Goal: Task Accomplishment & Management: Manage account settings

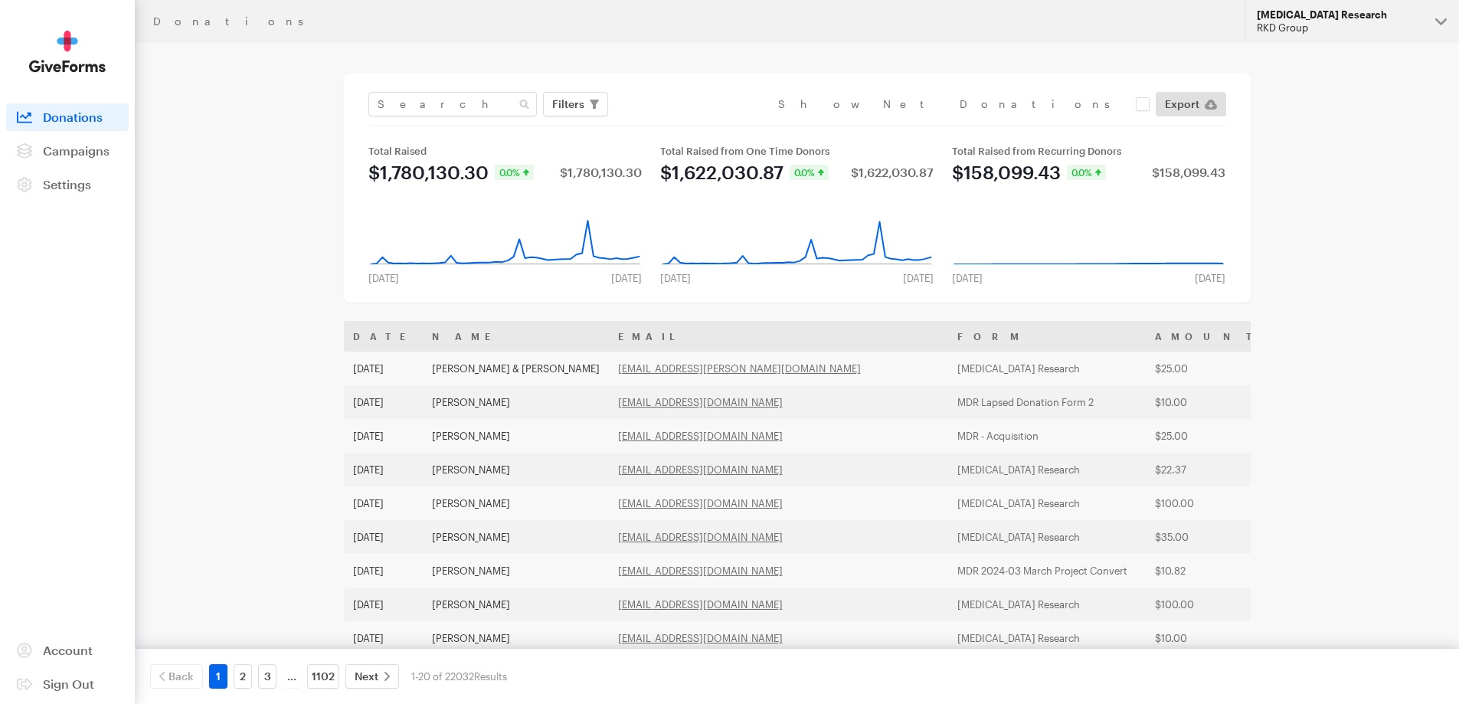
click at [1333, 7] on button "[MEDICAL_DATA] Research RKD Group" at bounding box center [1351, 21] width 214 height 43
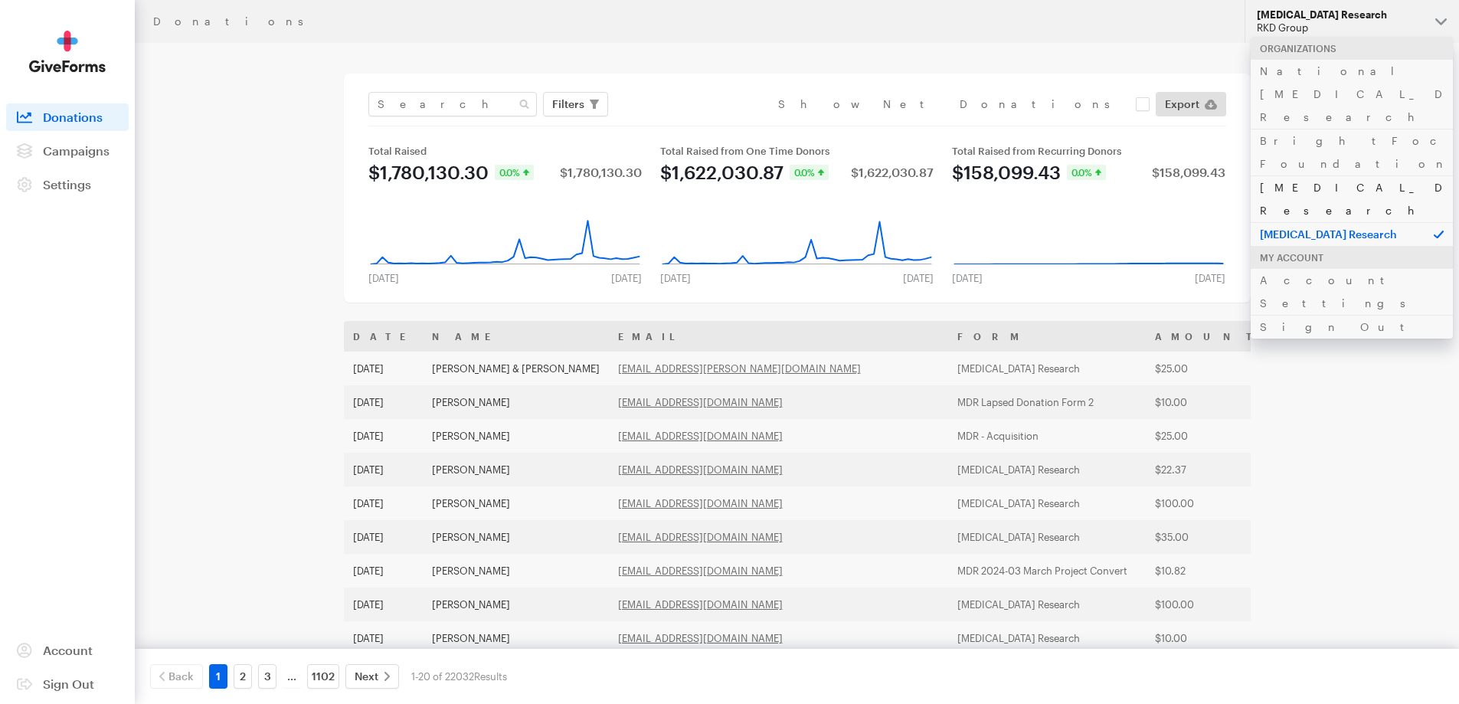
click at [1295, 175] on link "[MEDICAL_DATA] Research" at bounding box center [1352, 198] width 202 height 47
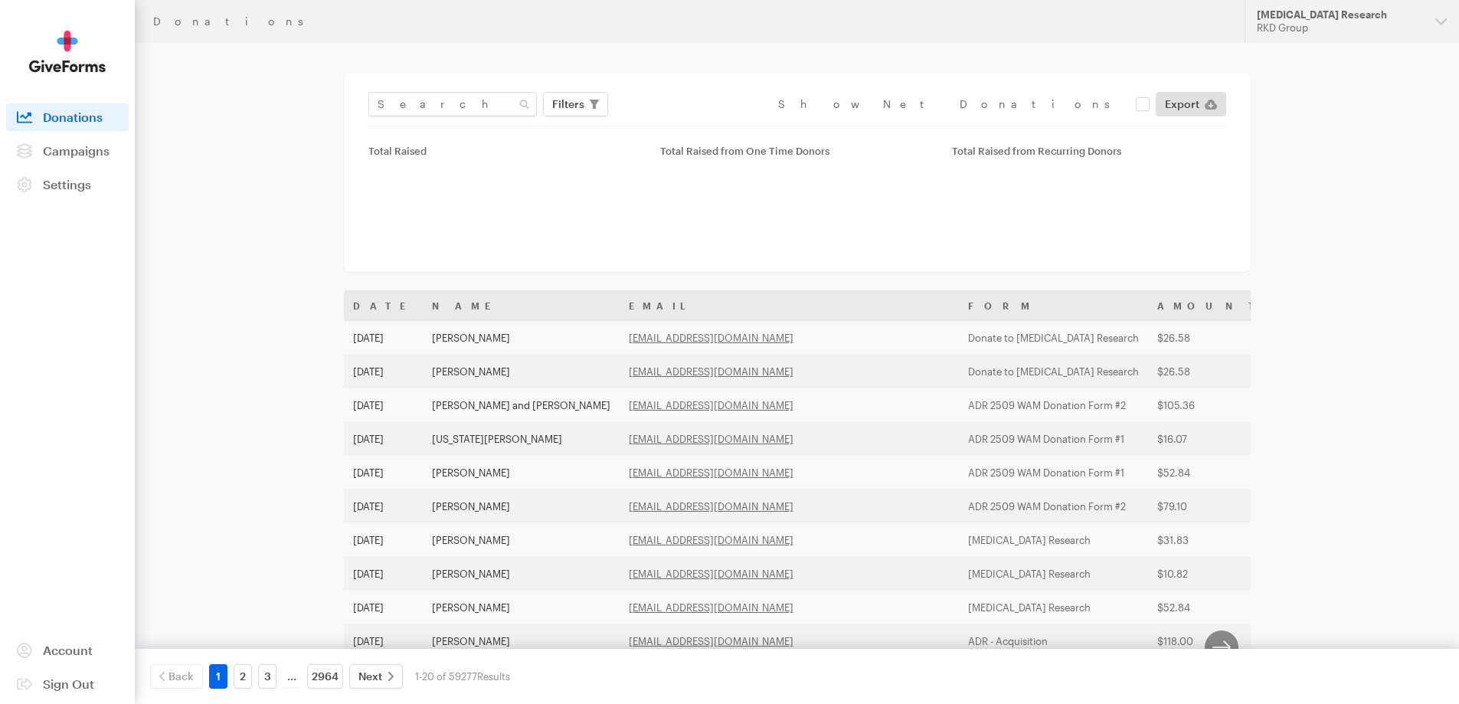
click at [93, 145] on span "Campaigns" at bounding box center [76, 150] width 67 height 15
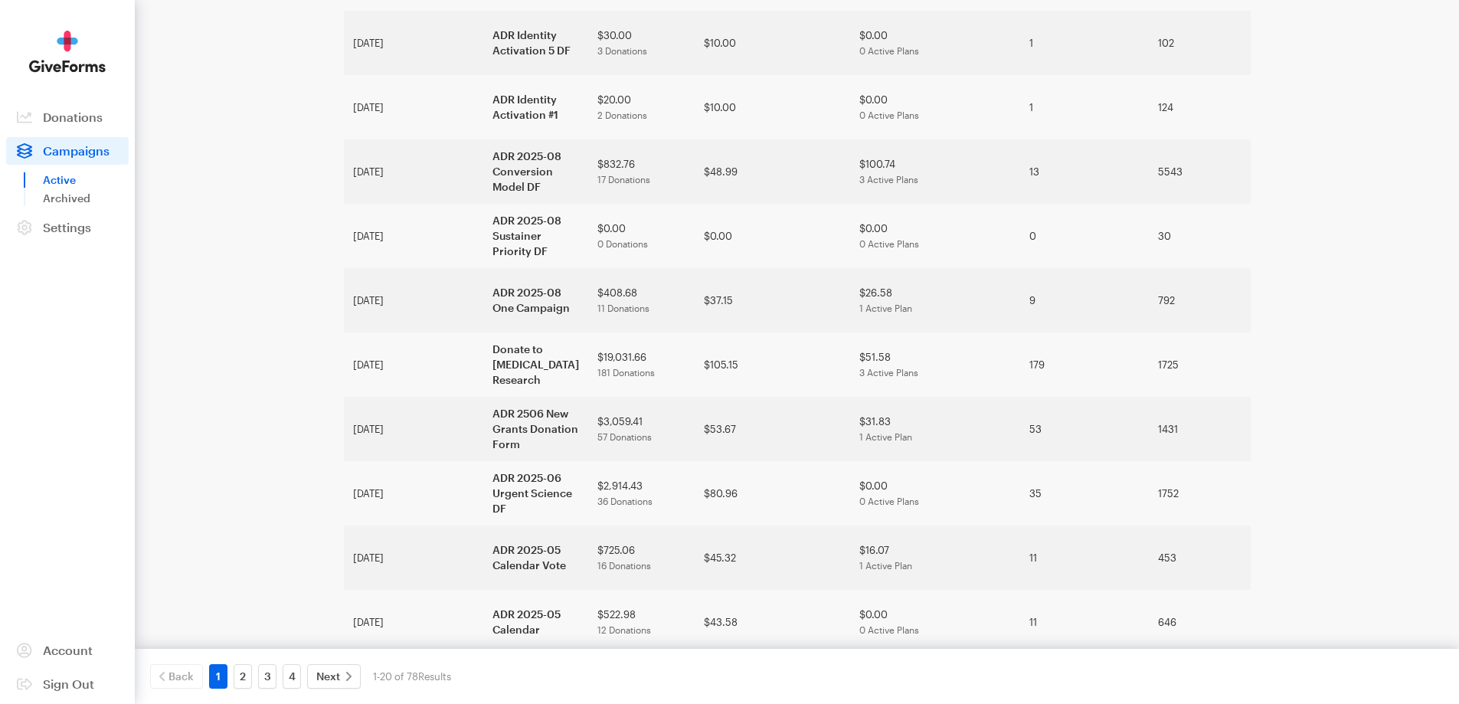
scroll to position [747, 0]
click at [244, 677] on link "2" at bounding box center [243, 676] width 18 height 25
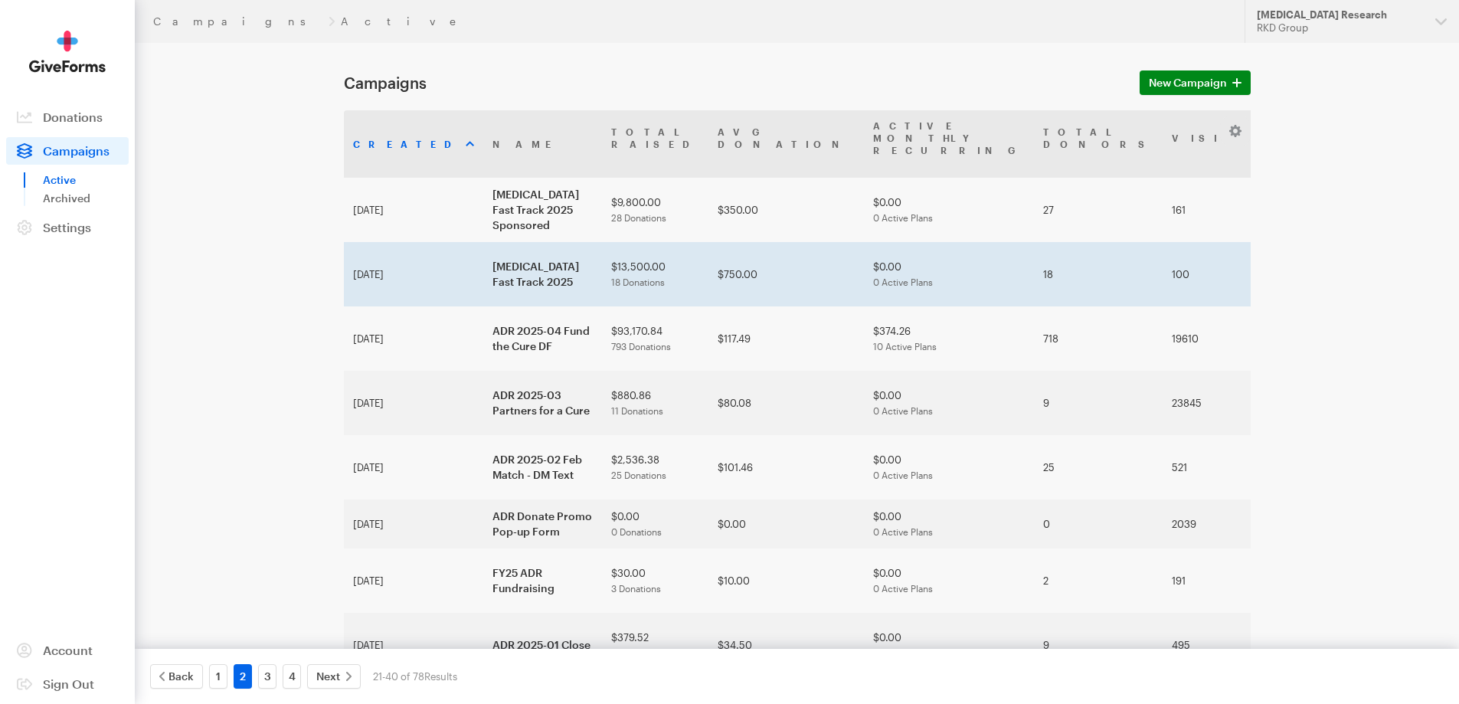
click at [483, 282] on td "[MEDICAL_DATA] Fast Track 2025" at bounding box center [542, 274] width 119 height 64
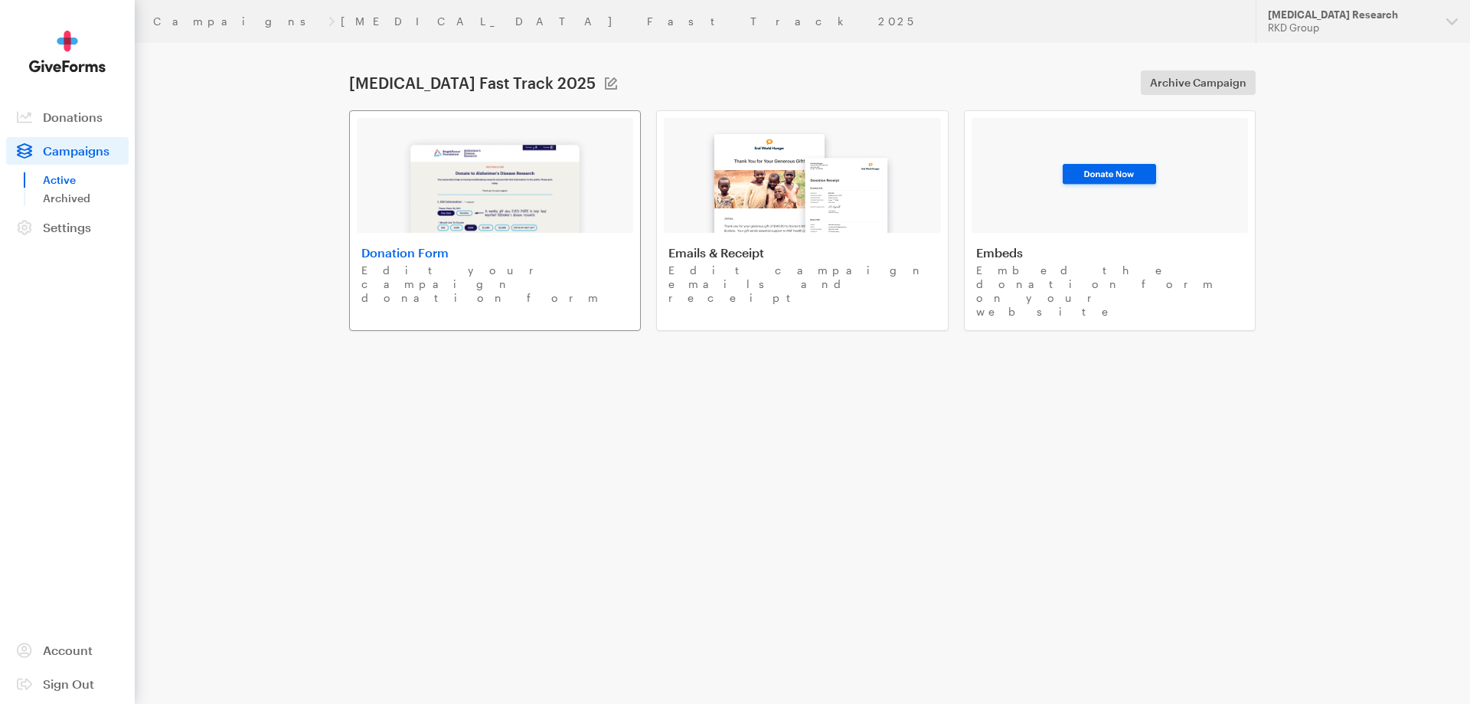
click at [454, 178] on img at bounding box center [494, 184] width 189 height 98
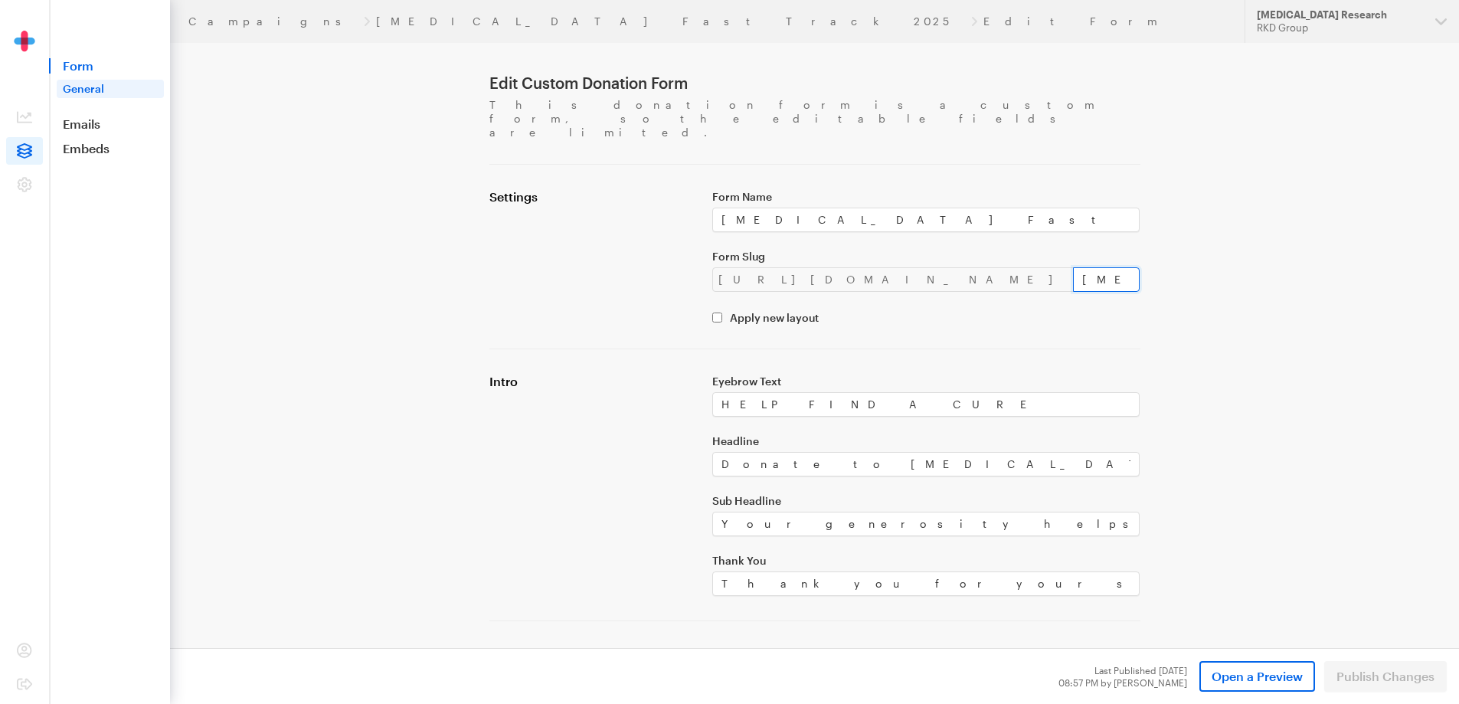
drag, startPoint x: 1058, startPoint y: 253, endPoint x: 904, endPoint y: 252, distance: 153.9
click at [1073, 267] on input "[MEDICAL_DATA]-fast-track-2025" at bounding box center [1106, 279] width 67 height 25
click at [846, 267] on div "[URL][DOMAIN_NAME]" at bounding box center [892, 279] width 361 height 25
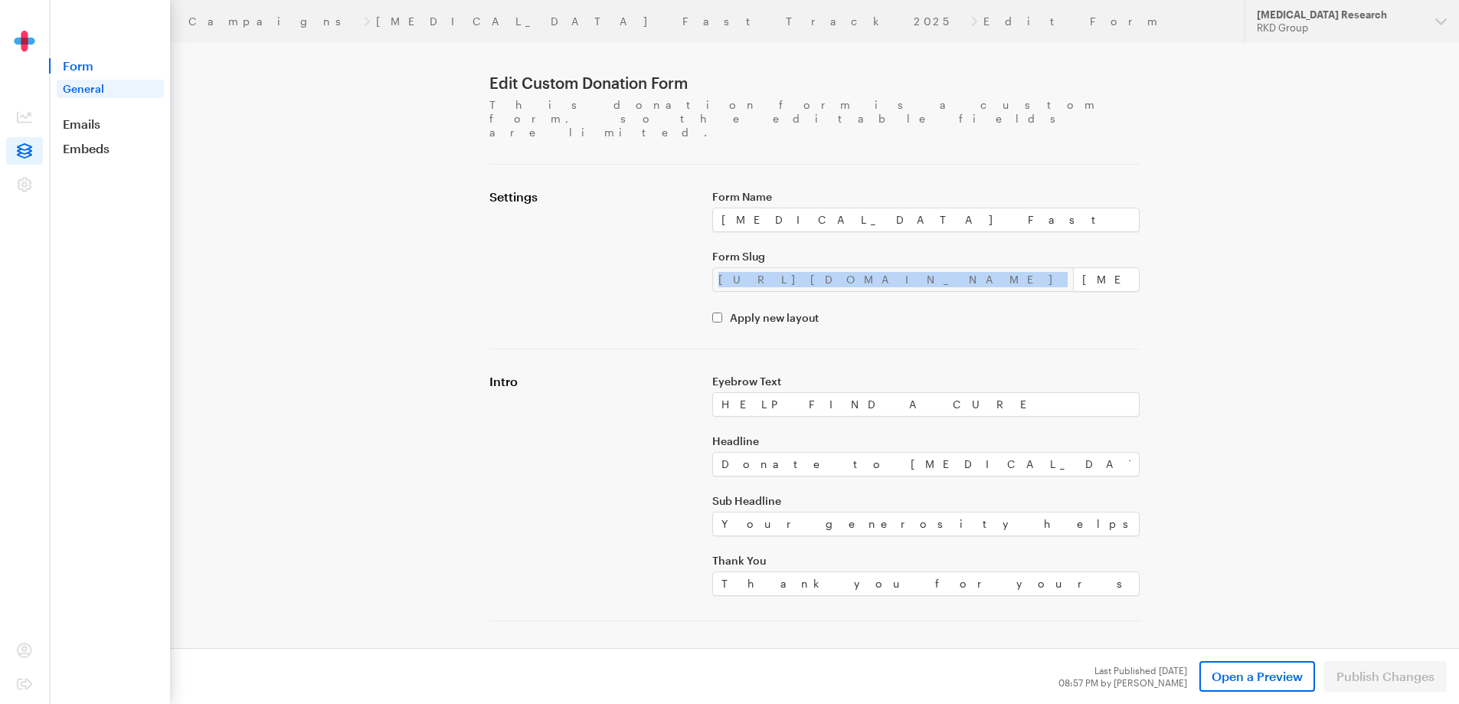
copy div "https://donate.brightfocus.org/adr/"
drag, startPoint x: 1052, startPoint y: 248, endPoint x: 803, endPoint y: 228, distance: 250.4
click at [803, 228] on div "Form Name Alzheimer's Fast Track 2025 Form Slug https://donate.brightfocus.org/…" at bounding box center [926, 256] width 446 height 135
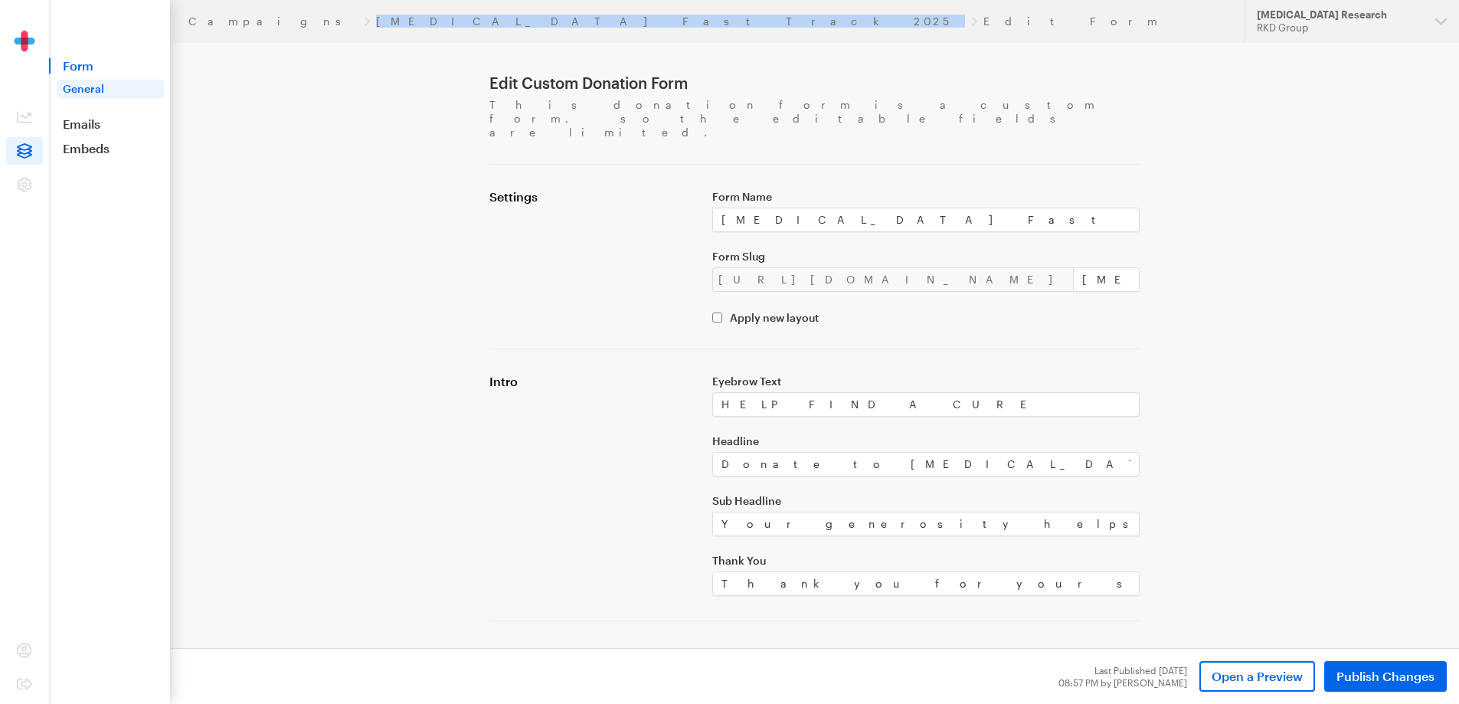
drag, startPoint x: 404, startPoint y: 22, endPoint x: 252, endPoint y: 24, distance: 151.6
click at [252, 24] on div "Campaigns Alzheimer's Fast Track 2025 Edit Form" at bounding box center [707, 21] width 1038 height 12
copy div "[MEDICAL_DATA] Fast Track 2025"
